Goal: Transaction & Acquisition: Book appointment/travel/reservation

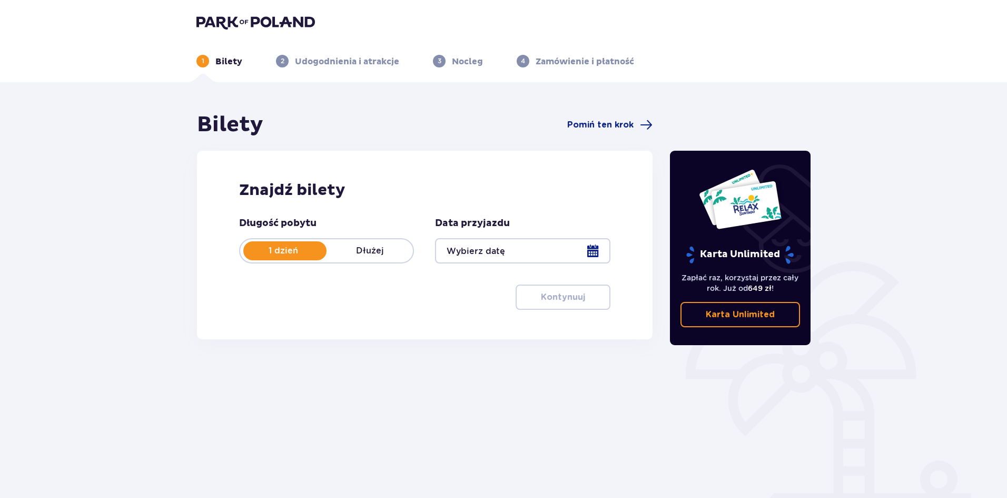
click at [501, 253] on div at bounding box center [522, 250] width 175 height 25
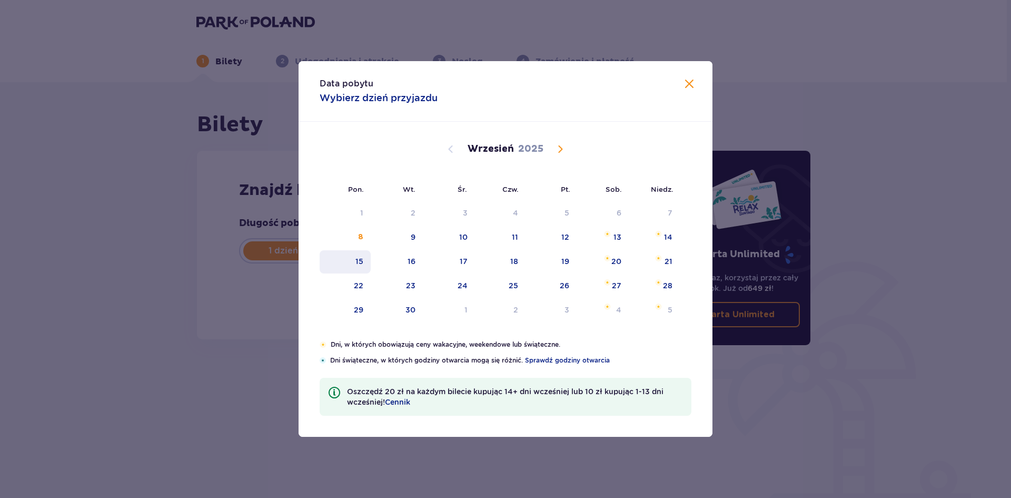
click at [354, 265] on div "15" at bounding box center [345, 261] width 51 height 23
type input "[DATE]"
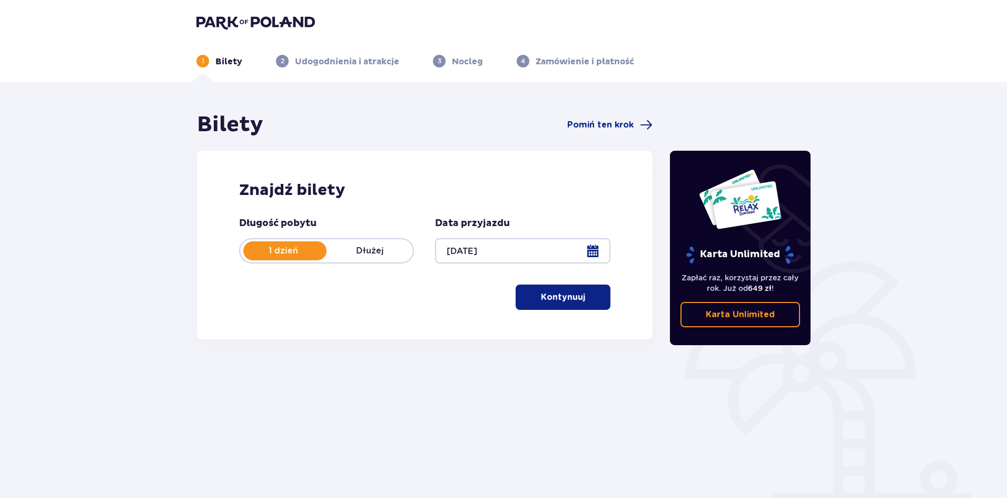
click at [554, 292] on p "Kontynuuj" at bounding box center [563, 297] width 44 height 12
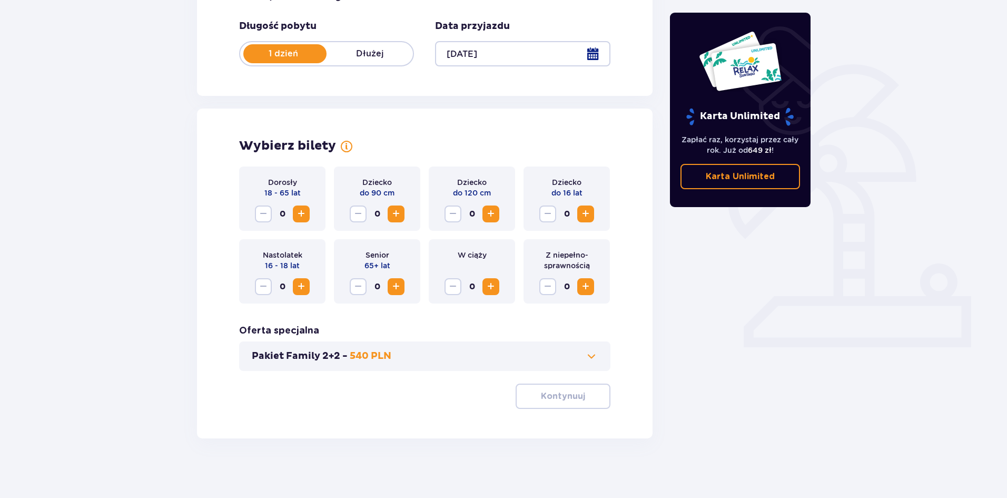
scroll to position [201, 0]
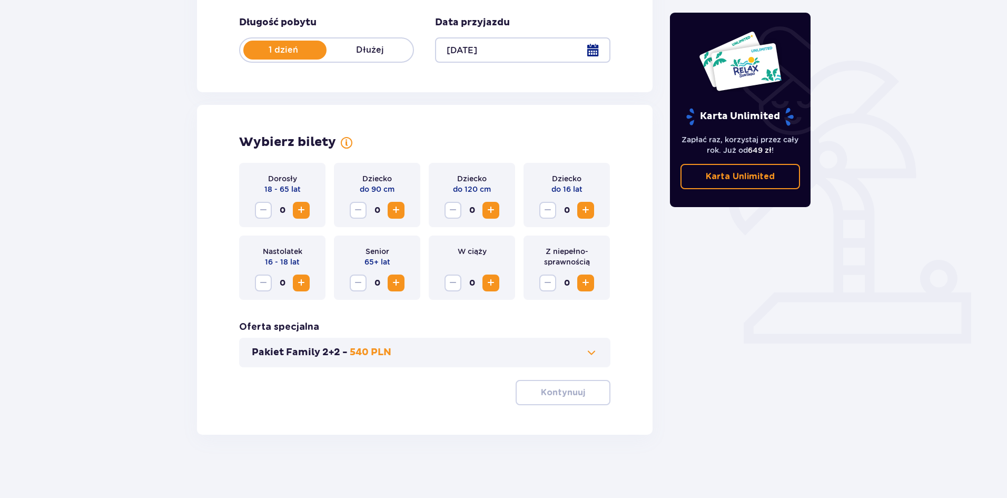
click at [296, 213] on span "Increase" at bounding box center [301, 210] width 13 height 13
click at [593, 399] on button "Kontynuuj" at bounding box center [563, 392] width 95 height 25
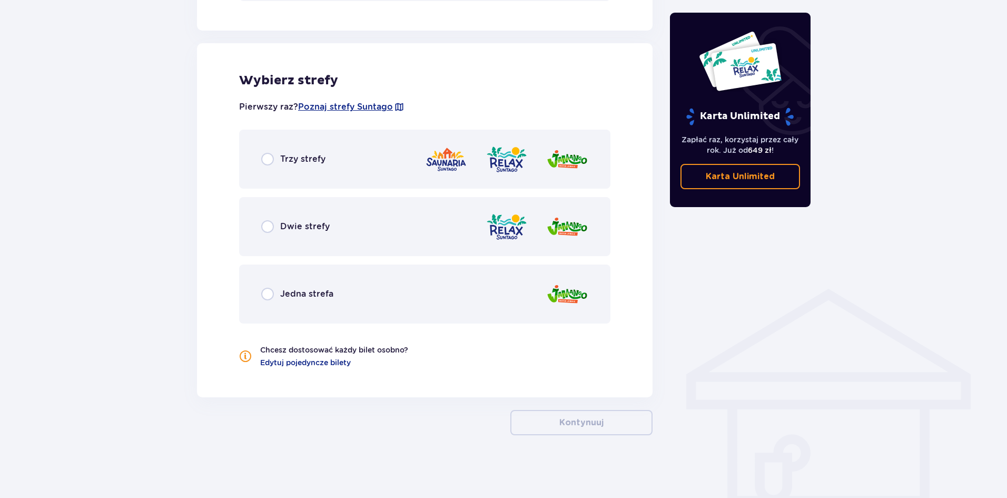
scroll to position [567, 0]
click at [379, 169] on div "Trzy strefy" at bounding box center [424, 158] width 371 height 59
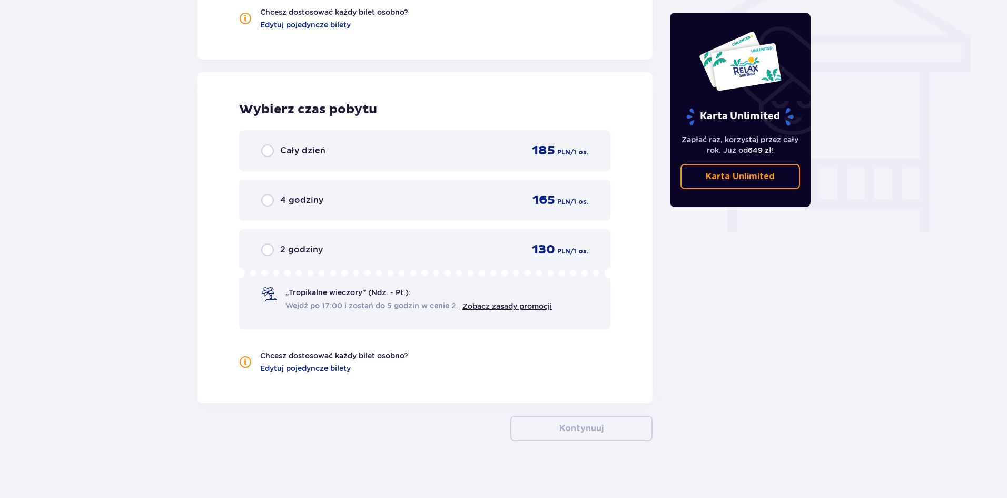
scroll to position [911, 0]
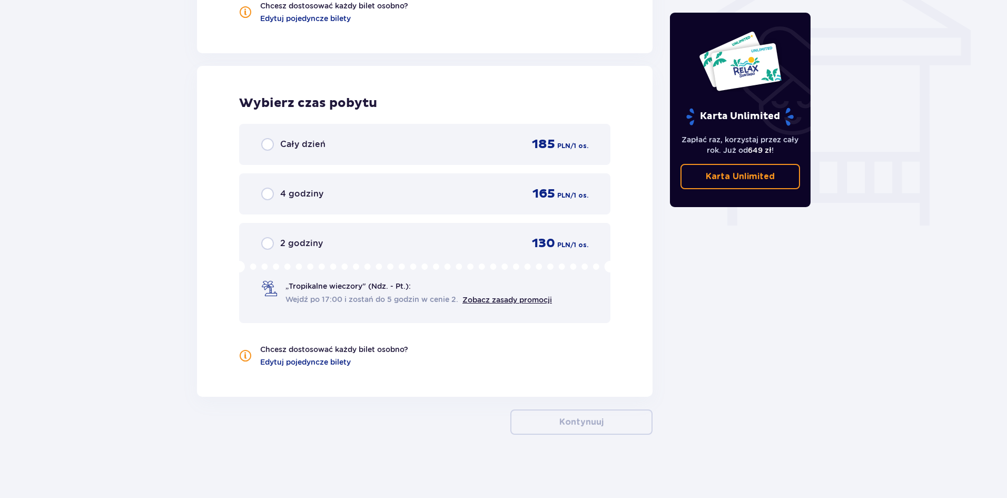
drag, startPoint x: 382, startPoint y: 290, endPoint x: 391, endPoint y: 292, distance: 8.7
click at [382, 290] on p "„Tropikalne wieczory" (Ndz. - Pt.):" at bounding box center [347, 286] width 125 height 11
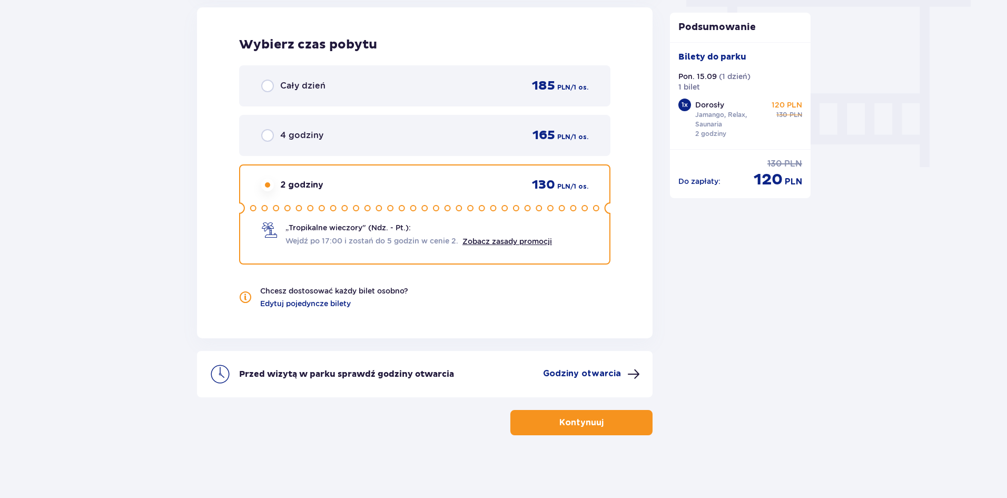
scroll to position [970, 0]
click at [531, 242] on link "Zobacz zasady promocji" at bounding box center [507, 240] width 90 height 8
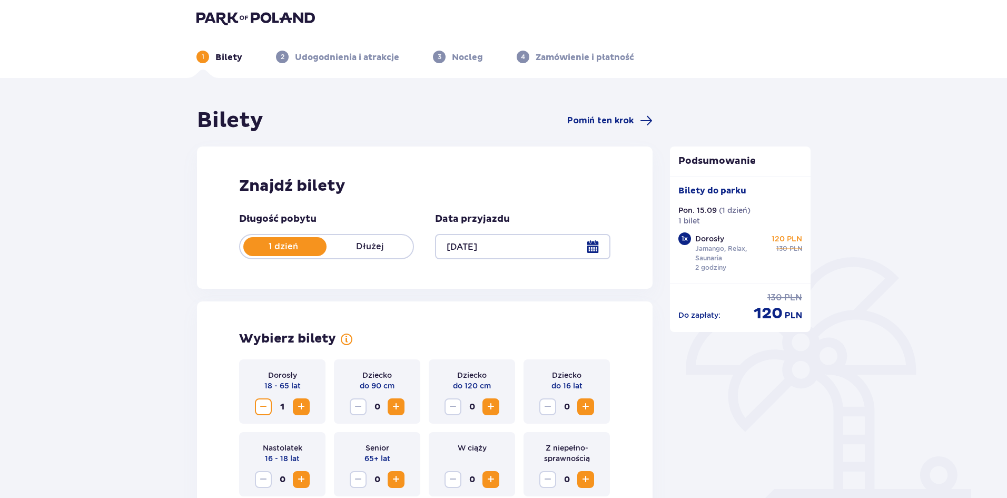
scroll to position [0, 0]
